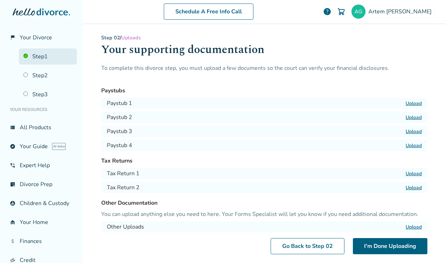
click at [43, 60] on link "Step 1" at bounding box center [48, 57] width 58 height 16
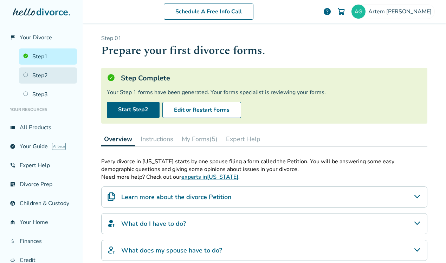
click at [46, 76] on link "Step 2" at bounding box center [48, 75] width 58 height 16
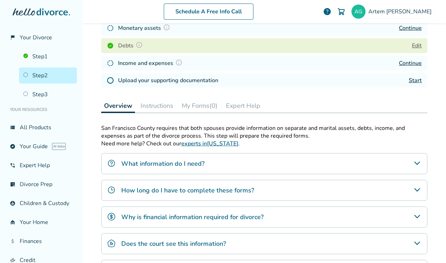
scroll to position [62, 0]
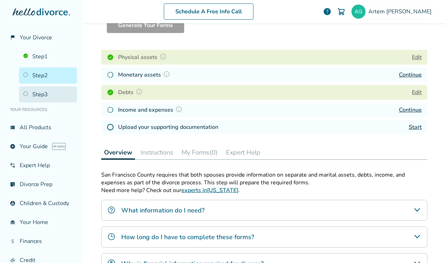
click at [39, 91] on link "Step 3" at bounding box center [48, 94] width 58 height 16
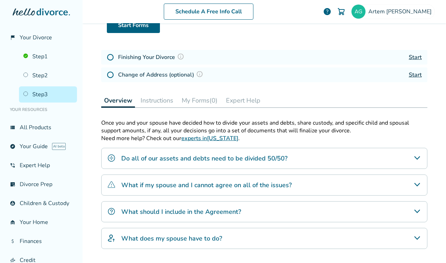
scroll to position [34, 0]
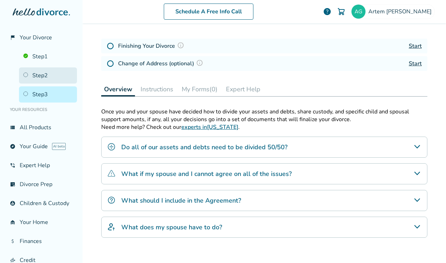
click at [37, 80] on link "Step 2" at bounding box center [48, 75] width 58 height 16
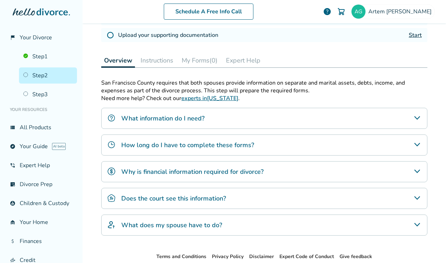
scroll to position [179, 0]
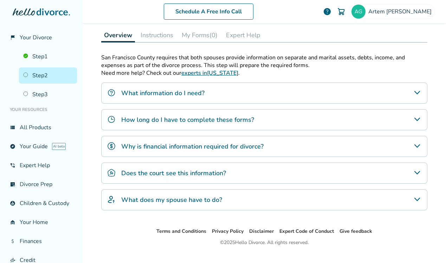
click at [210, 90] on div "What information do I need?" at bounding box center [264, 93] width 326 height 21
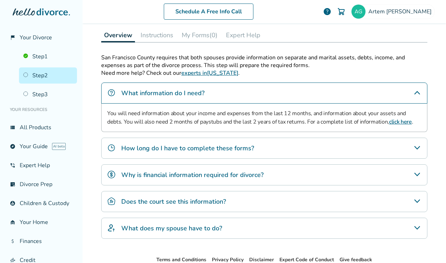
click at [210, 146] on h4 "How long do I have to complete these forms?" at bounding box center [187, 148] width 133 height 9
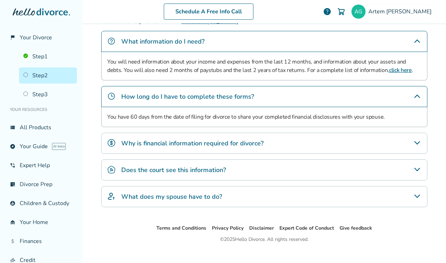
scroll to position [231, 0]
click at [210, 146] on h4 "Why is financial information required for divorce?" at bounding box center [192, 142] width 142 height 9
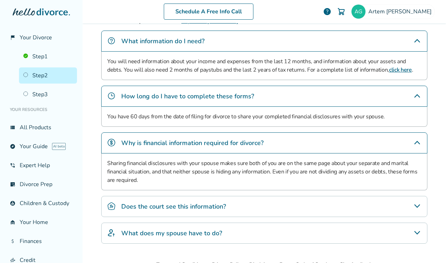
click at [205, 203] on h4 "Does the court see this information?" at bounding box center [173, 206] width 105 height 9
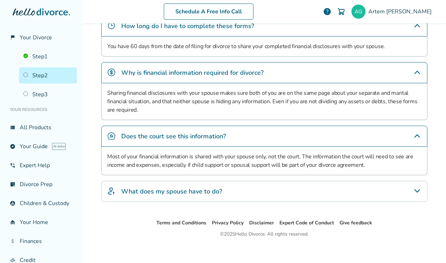
scroll to position [305, 0]
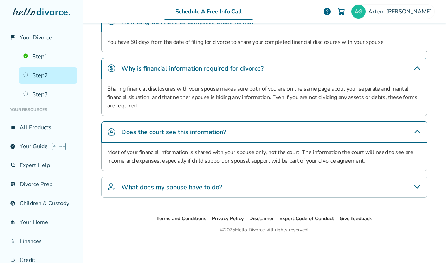
click at [318, 154] on p "Most of your financial information is shared with your spouse only, not the cou…" at bounding box center [264, 156] width 314 height 17
click at [288, 188] on div "What does my spouse have to do?" at bounding box center [264, 187] width 326 height 21
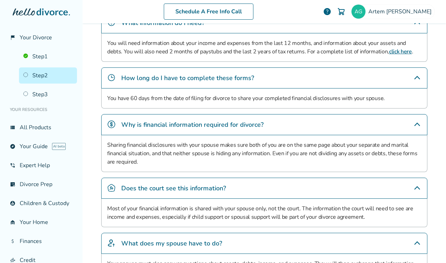
scroll to position [237, 0]
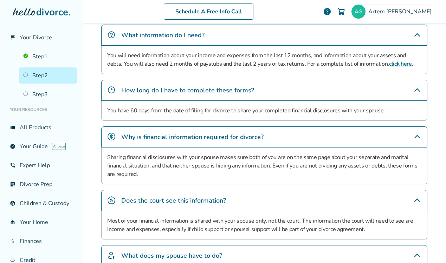
click at [274, 161] on p "Sharing financial disclosures with your spouse makes sure both of you are on th…" at bounding box center [264, 165] width 314 height 25
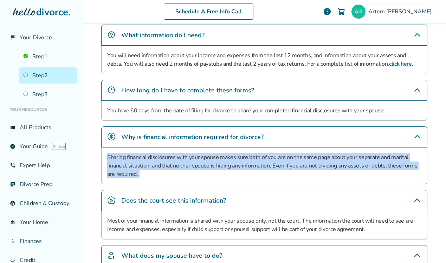
click at [274, 161] on p "Sharing financial disclosures with your spouse makes sure both of you are on th…" at bounding box center [264, 165] width 314 height 25
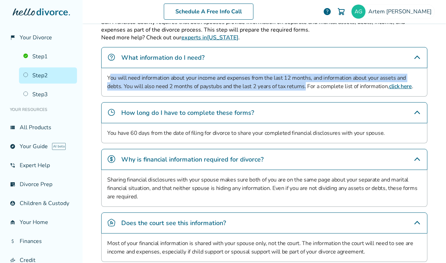
drag, startPoint x: 110, startPoint y: 76, endPoint x: 288, endPoint y: 86, distance: 178.8
click at [288, 86] on p "You will need information about your income and expenses from the last 12 month…" at bounding box center [264, 82] width 314 height 17
copy p "ou will need information about your income and expenses from the last 12 months…"
click at [389, 86] on link "click here" at bounding box center [400, 87] width 23 height 8
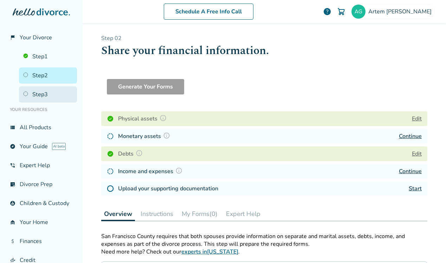
click at [39, 93] on link "Step 3" at bounding box center [48, 94] width 58 height 16
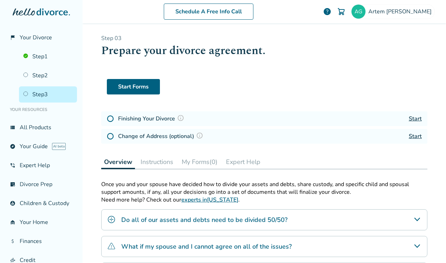
click at [413, 117] on link "Start" at bounding box center [415, 119] width 13 height 8
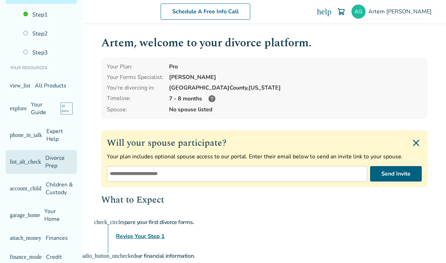
scroll to position [68, 0]
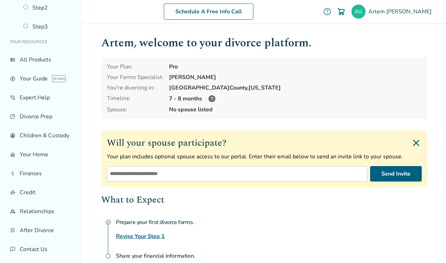
click at [413, 142] on img "Close invite form" at bounding box center [416, 142] width 11 height 11
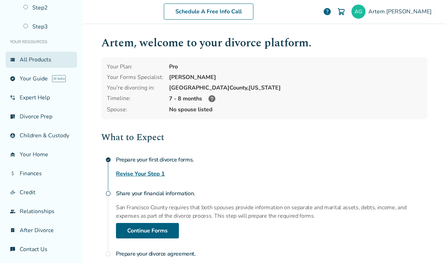
scroll to position [0, 0]
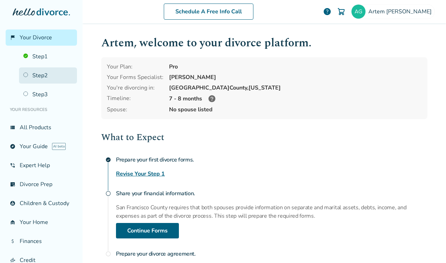
click at [45, 71] on link "Step 2" at bounding box center [48, 75] width 58 height 16
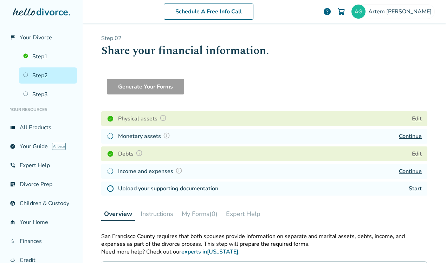
click at [146, 211] on button "Instructions" at bounding box center [157, 214] width 38 height 14
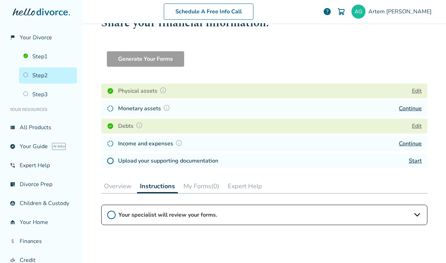
scroll to position [85, 0]
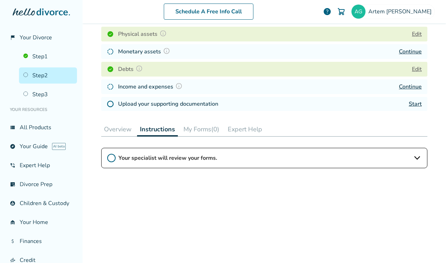
click at [231, 127] on button "Expert Help" at bounding box center [245, 129] width 40 height 14
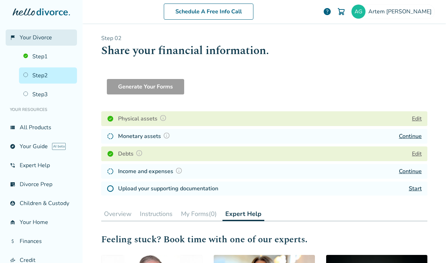
click at [23, 44] on link "flag_2 Your Divorce" at bounding box center [41, 38] width 71 height 16
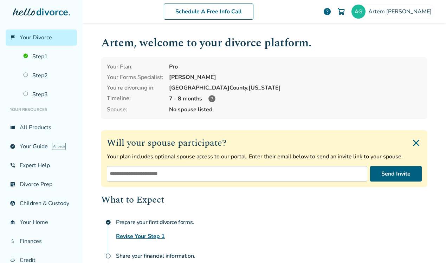
click at [195, 76] on div "[PERSON_NAME]" at bounding box center [295, 77] width 253 height 8
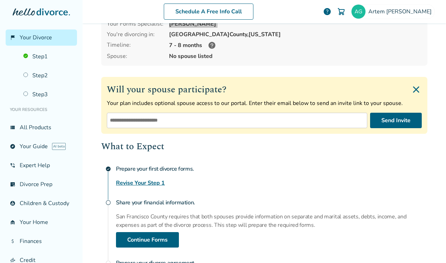
scroll to position [137, 0]
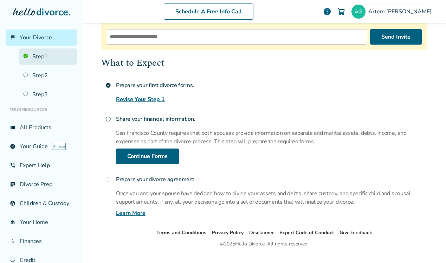
click at [47, 56] on link "Step 1" at bounding box center [48, 57] width 58 height 16
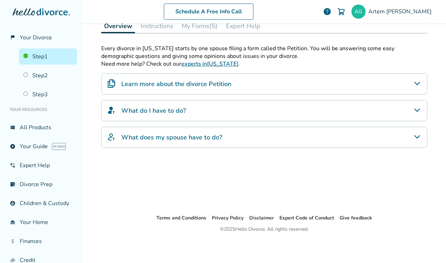
scroll to position [34, 0]
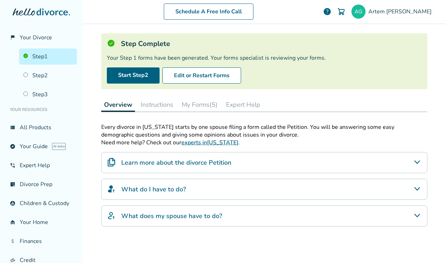
click at [235, 161] on div "Learn more about the divorce Petition" at bounding box center [264, 162] width 326 height 21
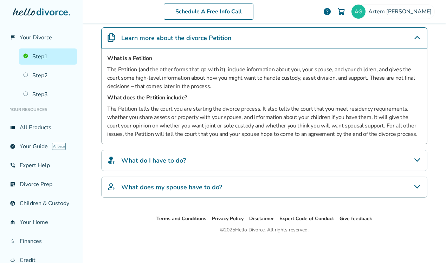
scroll to position [154, 0]
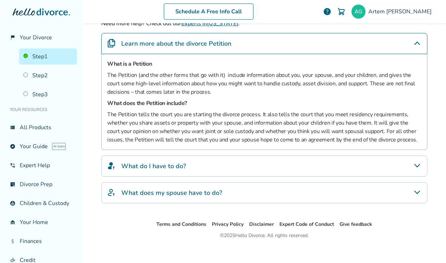
click at [230, 170] on div "What do I have to do?" at bounding box center [264, 166] width 326 height 21
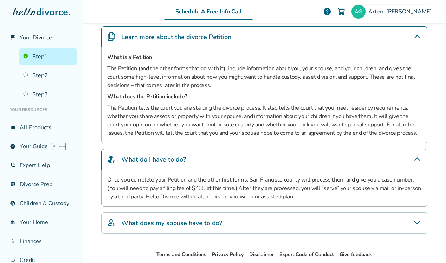
click at [218, 223] on h4 "What does my spouse have to do?" at bounding box center [171, 223] width 101 height 9
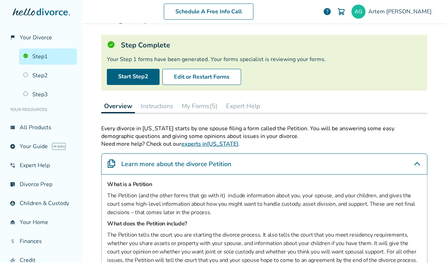
scroll to position [0, 0]
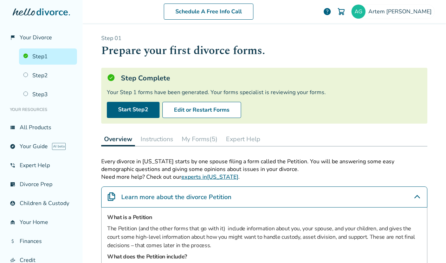
click at [207, 140] on button "My Forms (5)" at bounding box center [199, 139] width 41 height 14
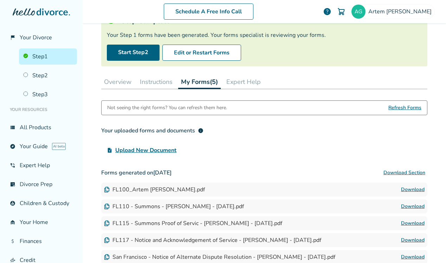
scroll to position [25, 0]
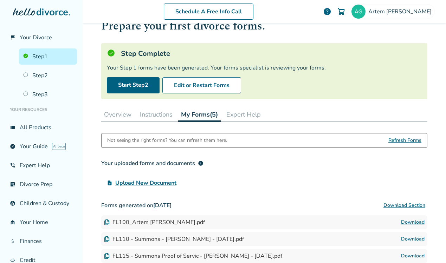
click at [148, 116] on button "Instructions" at bounding box center [156, 115] width 38 height 14
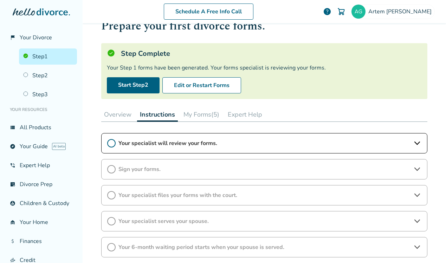
click at [149, 147] on div "Your specialist will review your forms." at bounding box center [264, 143] width 326 height 20
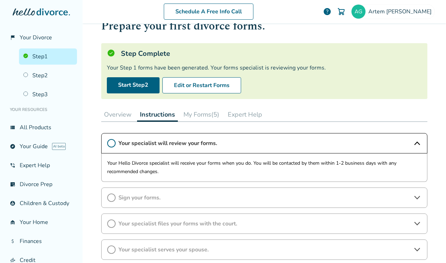
click at [119, 118] on button "Overview" at bounding box center [117, 115] width 33 height 14
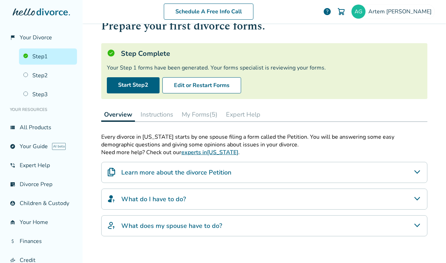
click at [159, 122] on div "Step 0 1 Prepare your first divorce forms. Step Complete Your Step 1 forms have…" at bounding box center [264, 151] width 326 height 282
click at [158, 119] on button "Instructions" at bounding box center [157, 115] width 38 height 14
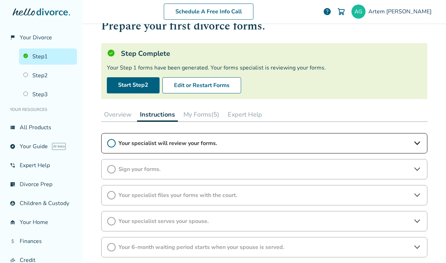
click at [192, 117] on button "My Forms (5)" at bounding box center [201, 115] width 41 height 14
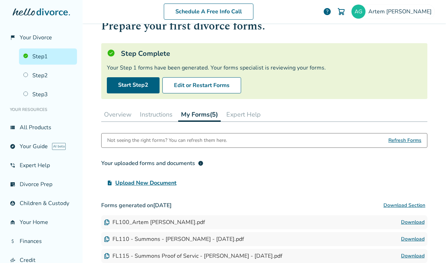
click at [165, 116] on button "Instructions" at bounding box center [156, 115] width 38 height 14
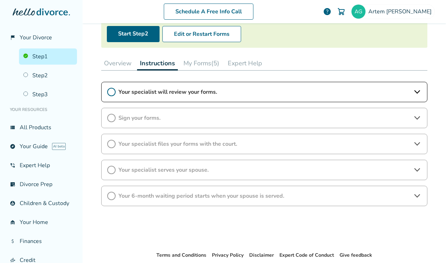
scroll to position [80, 0]
